Goal: Task Accomplishment & Management: Use online tool/utility

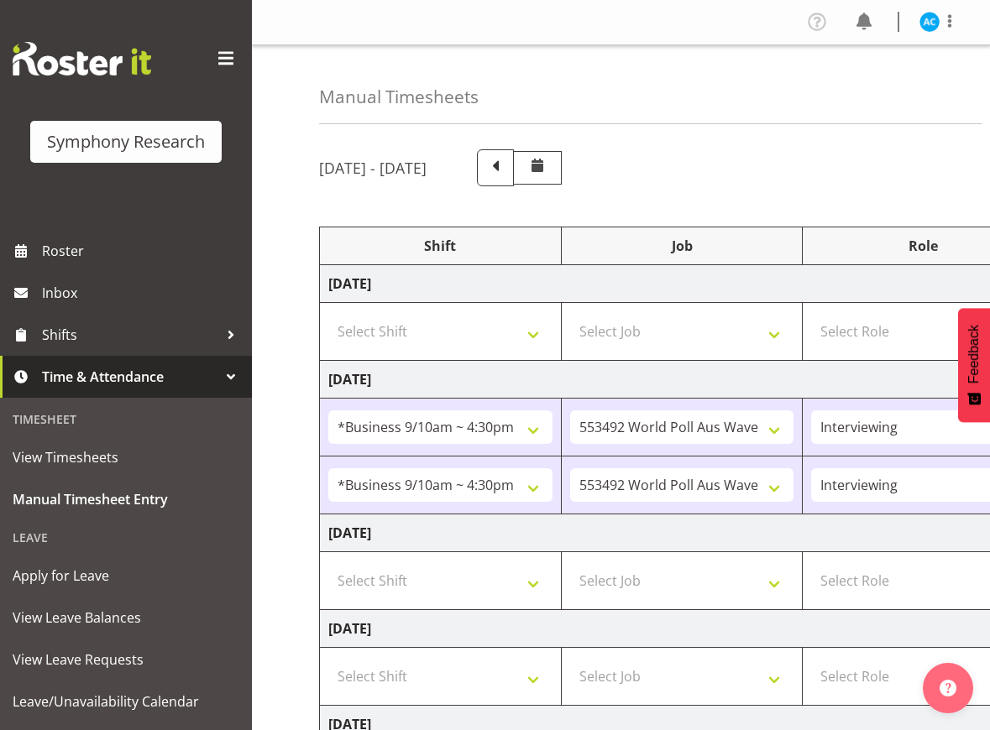
select select "26078"
select select "10499"
select select "47"
select select "26078"
select select "10499"
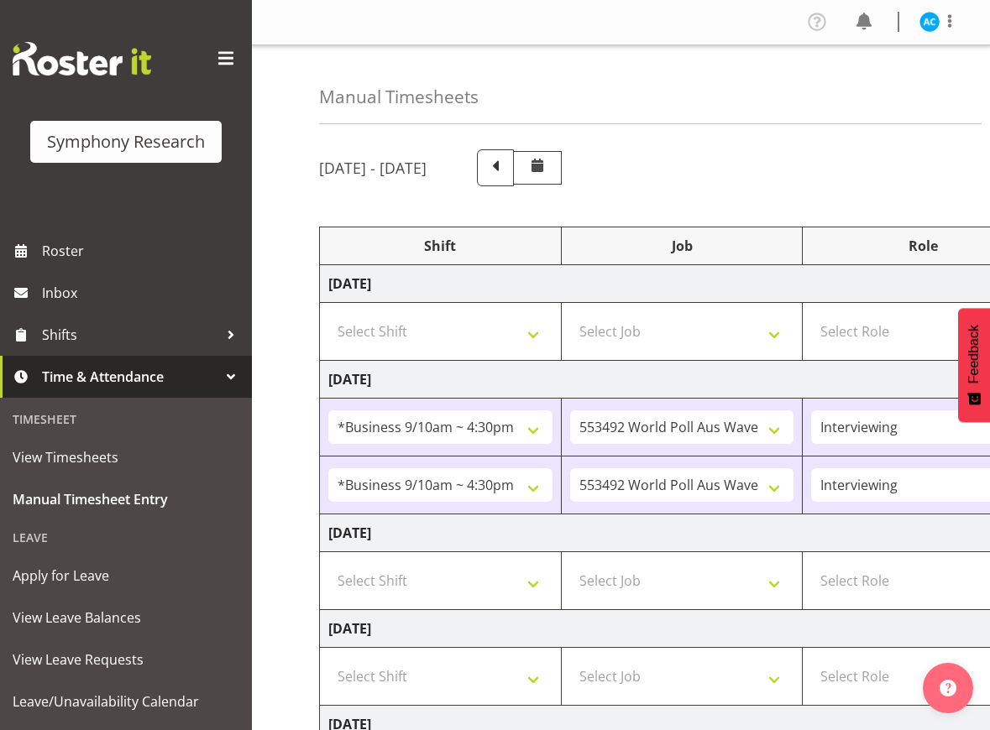
select select "47"
select select "18"
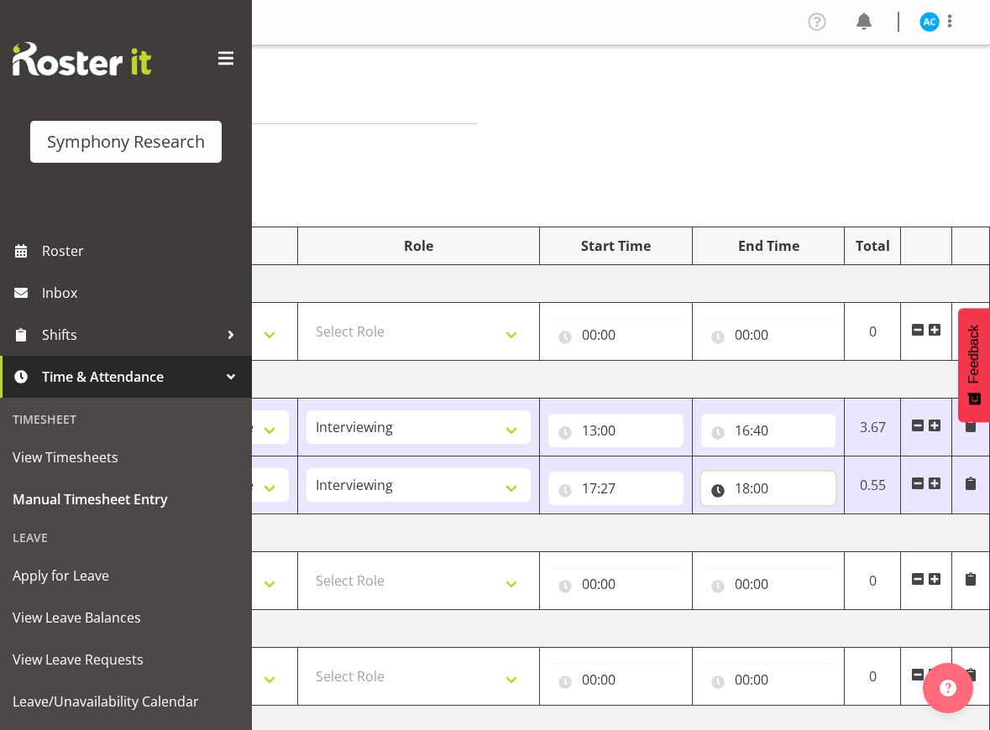
click at [772, 490] on input "18:00" at bounding box center [768, 489] width 135 height 34
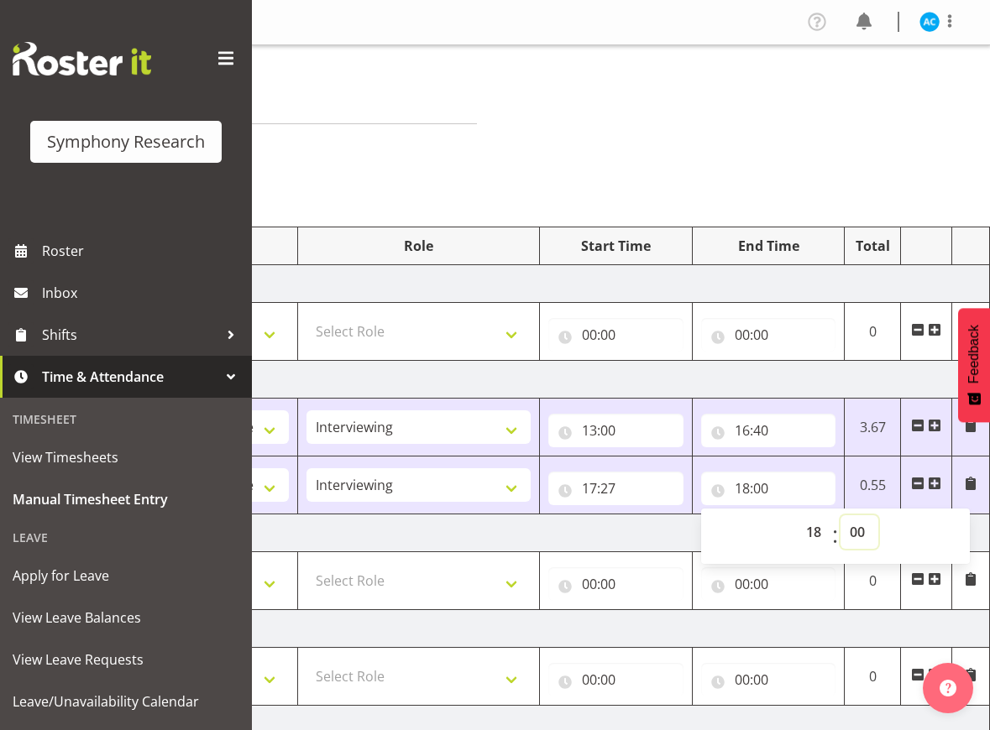
click at [859, 541] on select "00 01 02 03 04 05 06 07 08 09 10 11 12 13 14 15 16 17 18 19 20 21 22 23 24 25 2…" at bounding box center [859, 532] width 38 height 34
select select "30"
click at [840, 515] on select "00 01 02 03 04 05 06 07 08 09 10 11 12 13 14 15 16 17 18 19 20 21 22 23 24 25 2…" at bounding box center [859, 532] width 38 height 34
type input "18:30"
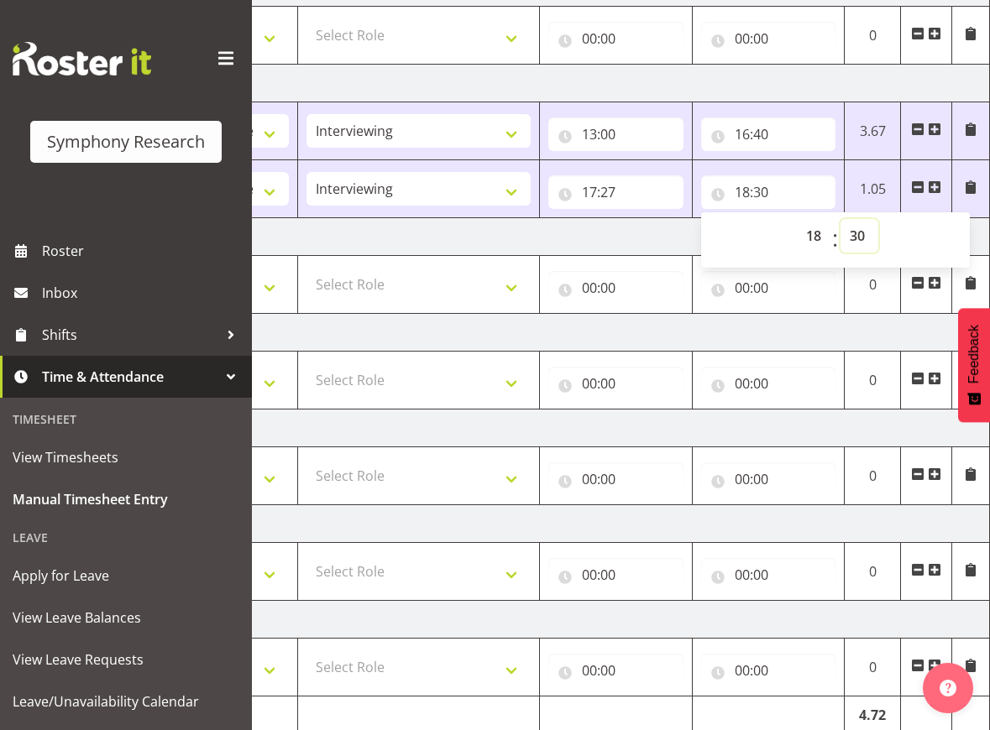
scroll to position [373, 0]
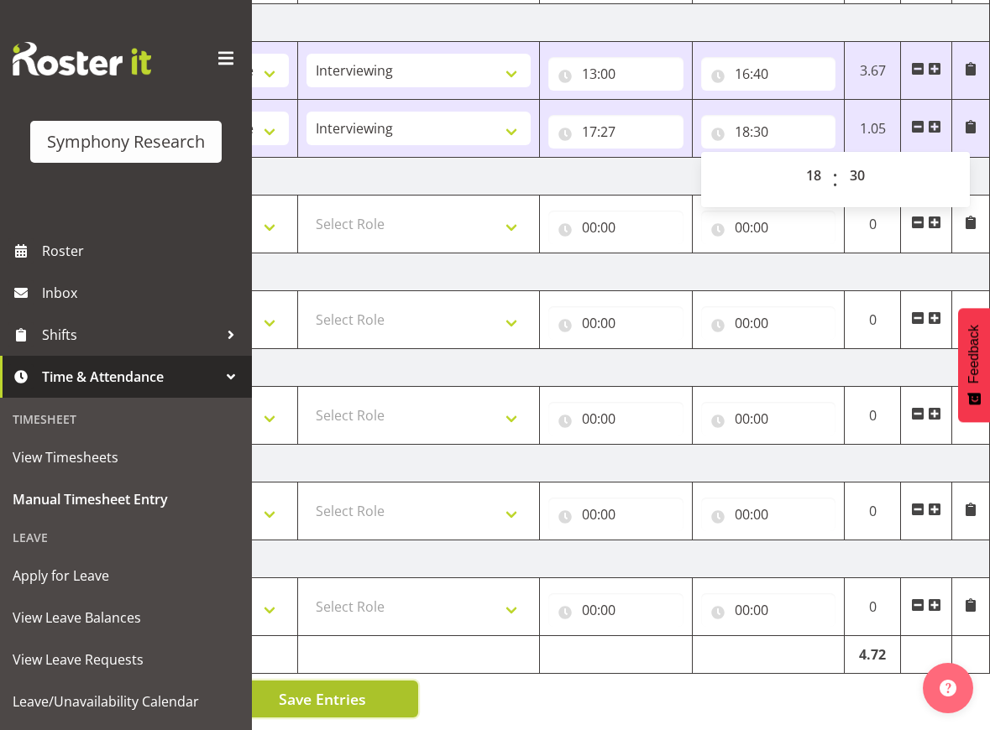
click at [308, 688] on span "Save Entries" at bounding box center [322, 699] width 87 height 22
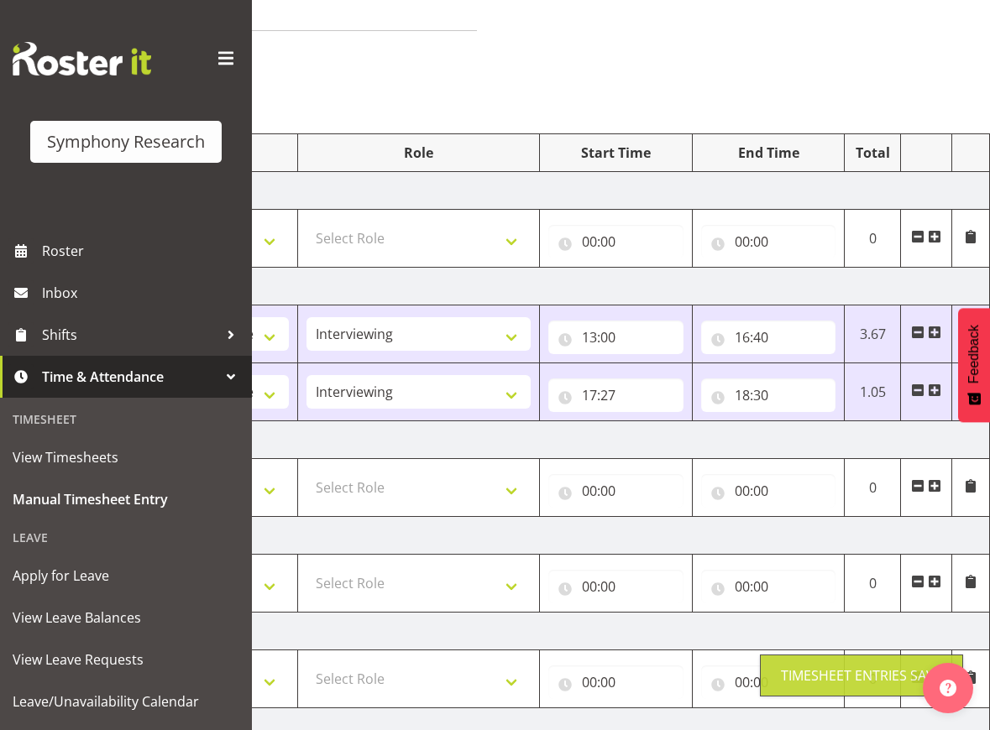
scroll to position [0, 0]
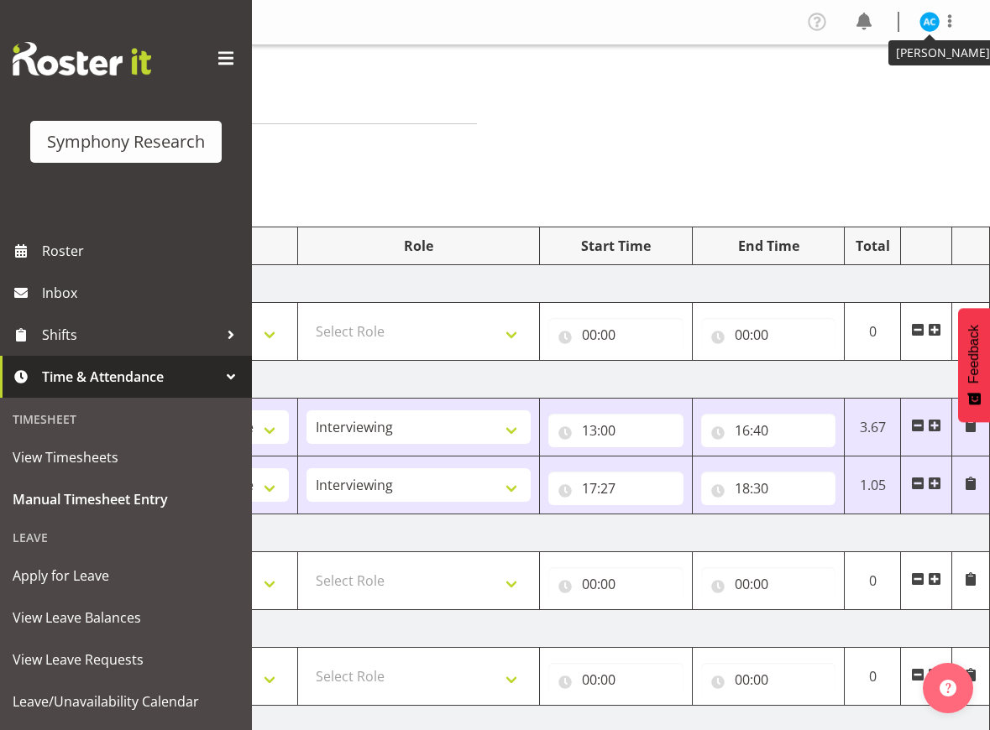
click at [937, 21] on img at bounding box center [929, 22] width 20 height 20
click at [882, 86] on link "Log Out" at bounding box center [878, 88] width 161 height 30
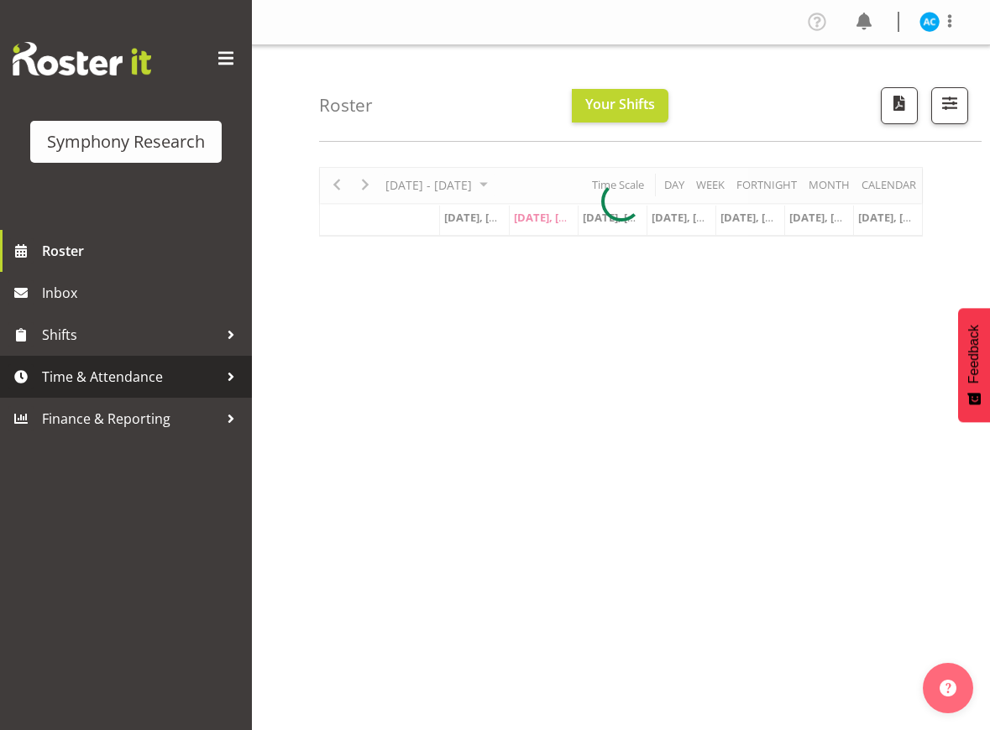
click at [107, 387] on span "Time & Attendance" at bounding box center [130, 376] width 176 height 25
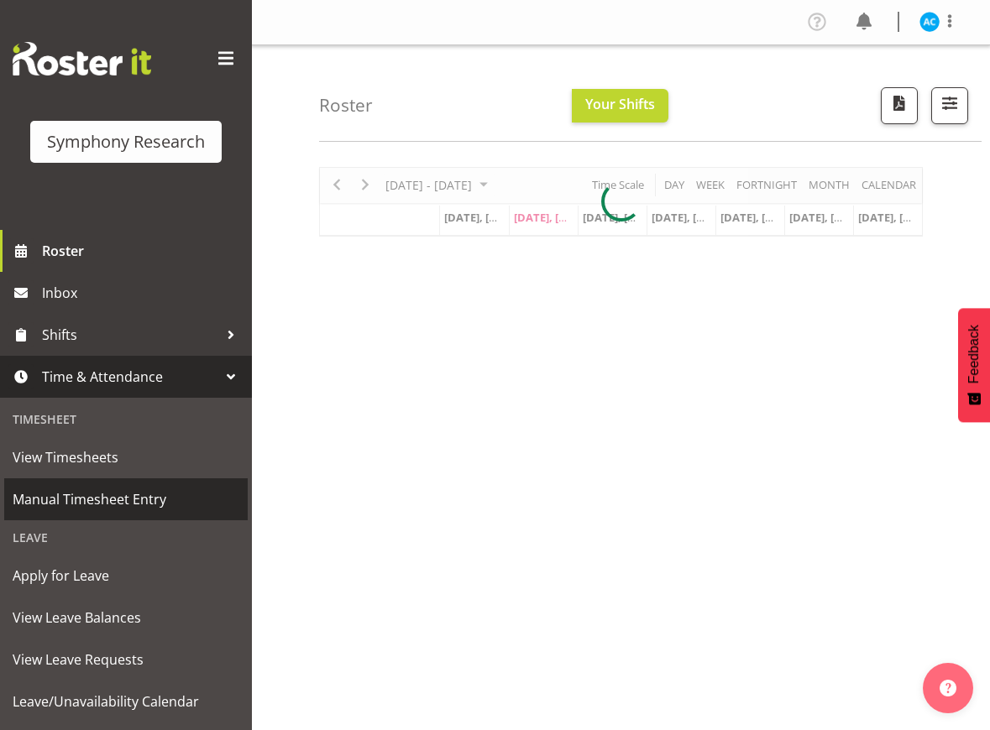
click at [103, 508] on span "Manual Timesheet Entry" at bounding box center [126, 499] width 227 height 25
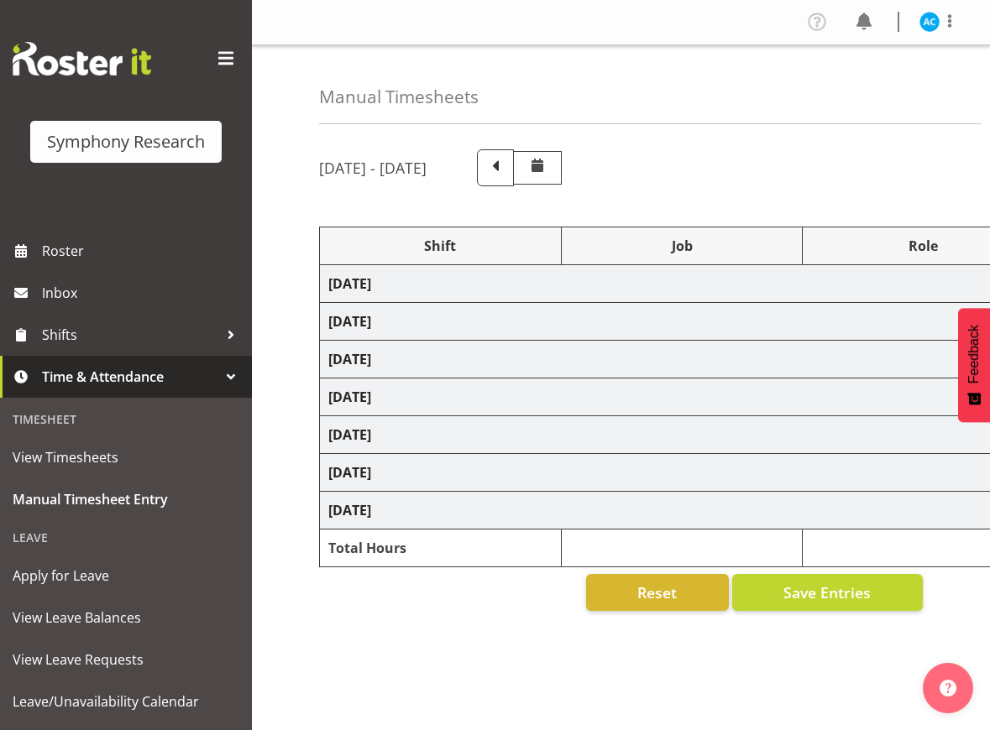
select select "26078"
select select "10499"
select select "47"
select select "26078"
select select "10499"
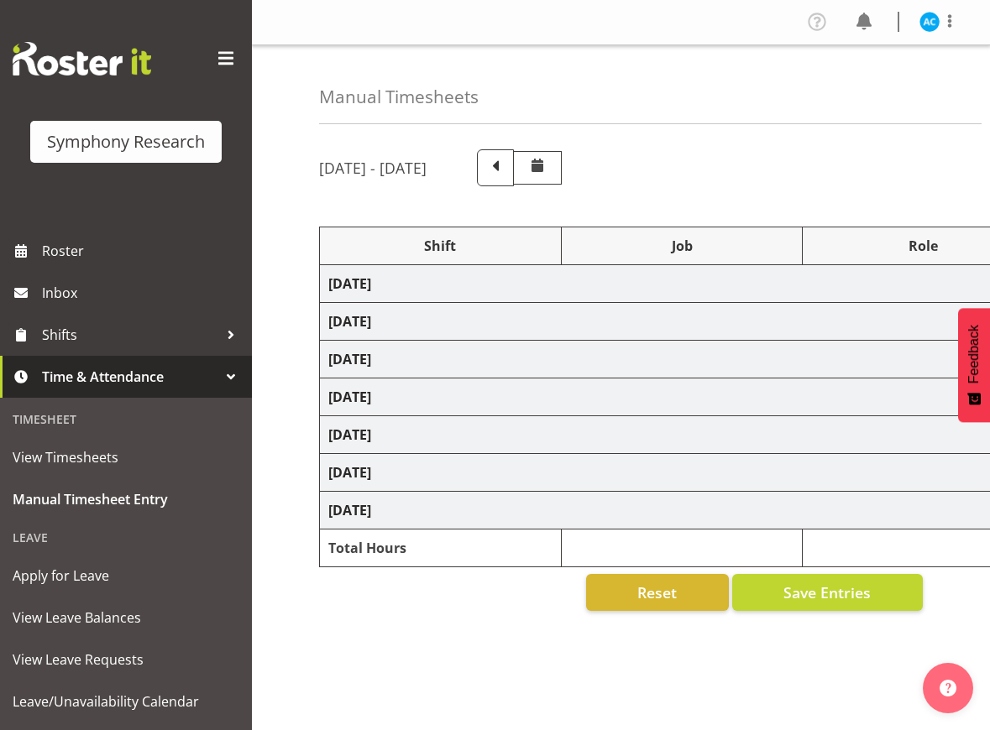
select select "47"
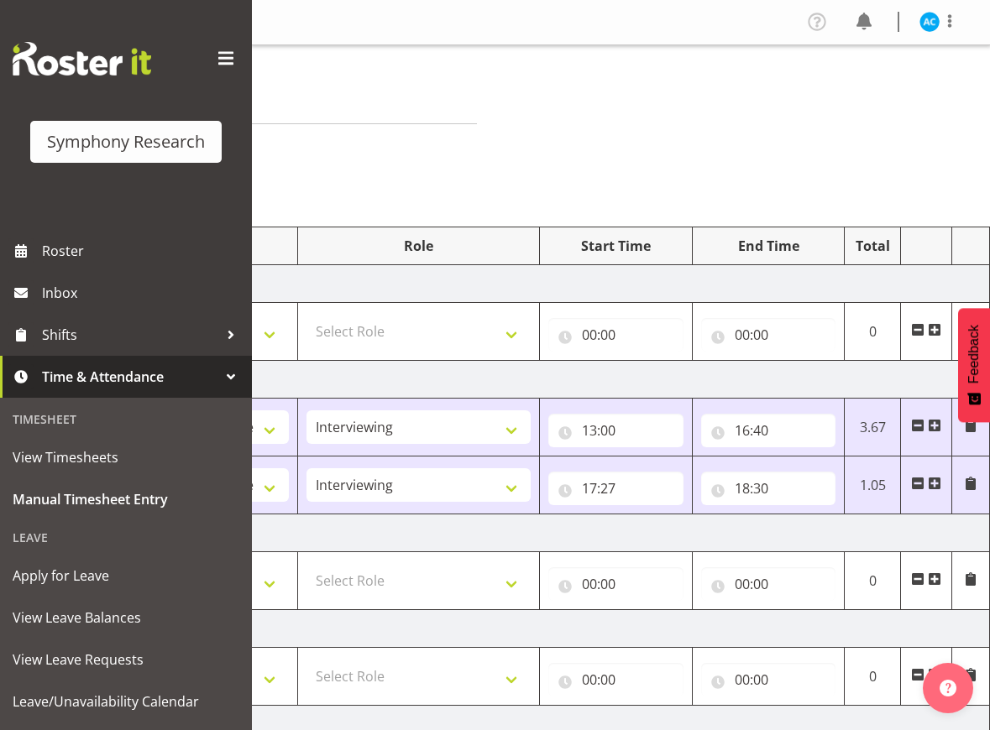
click at [939, 27] on div at bounding box center [939, 22] width 40 height 22
click at [920, 81] on link "Log Out" at bounding box center [878, 88] width 161 height 30
